Goal: Navigation & Orientation: Find specific page/section

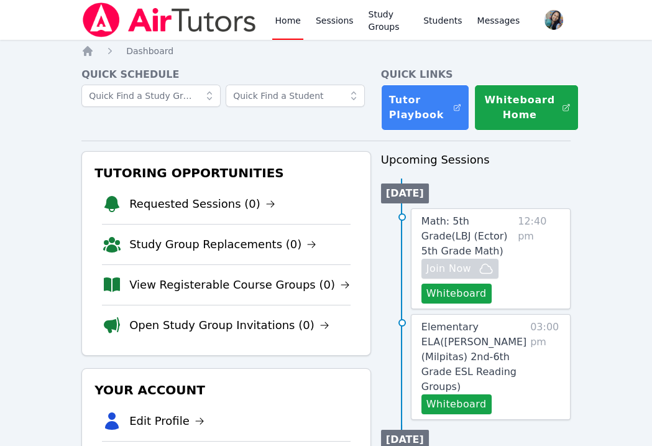
click at [284, 21] on link "Home" at bounding box center [287, 20] width 30 height 40
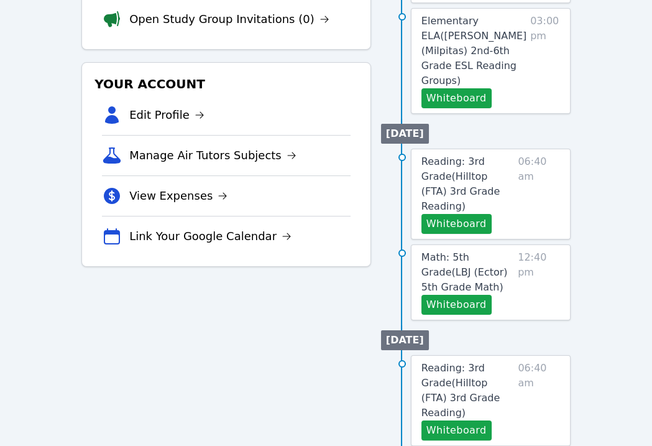
scroll to position [331, 0]
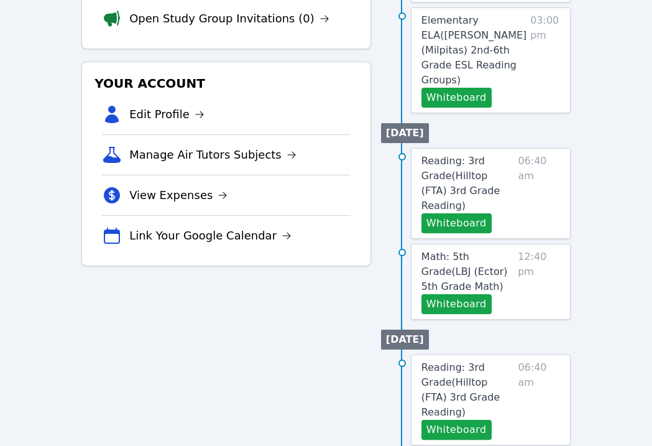
scroll to position [331, 0]
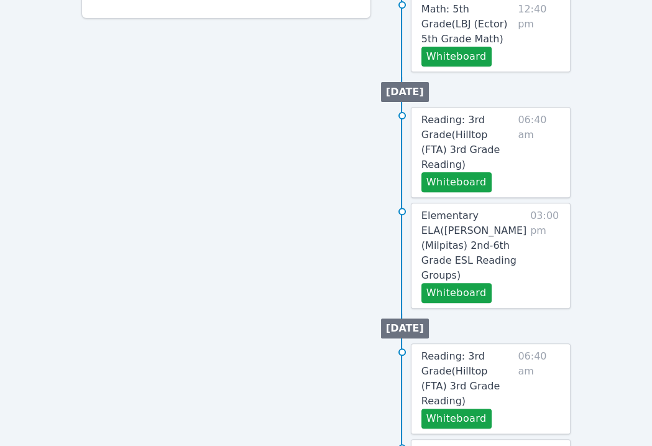
scroll to position [580, 0]
